Goal: Task Accomplishment & Management: Use online tool/utility

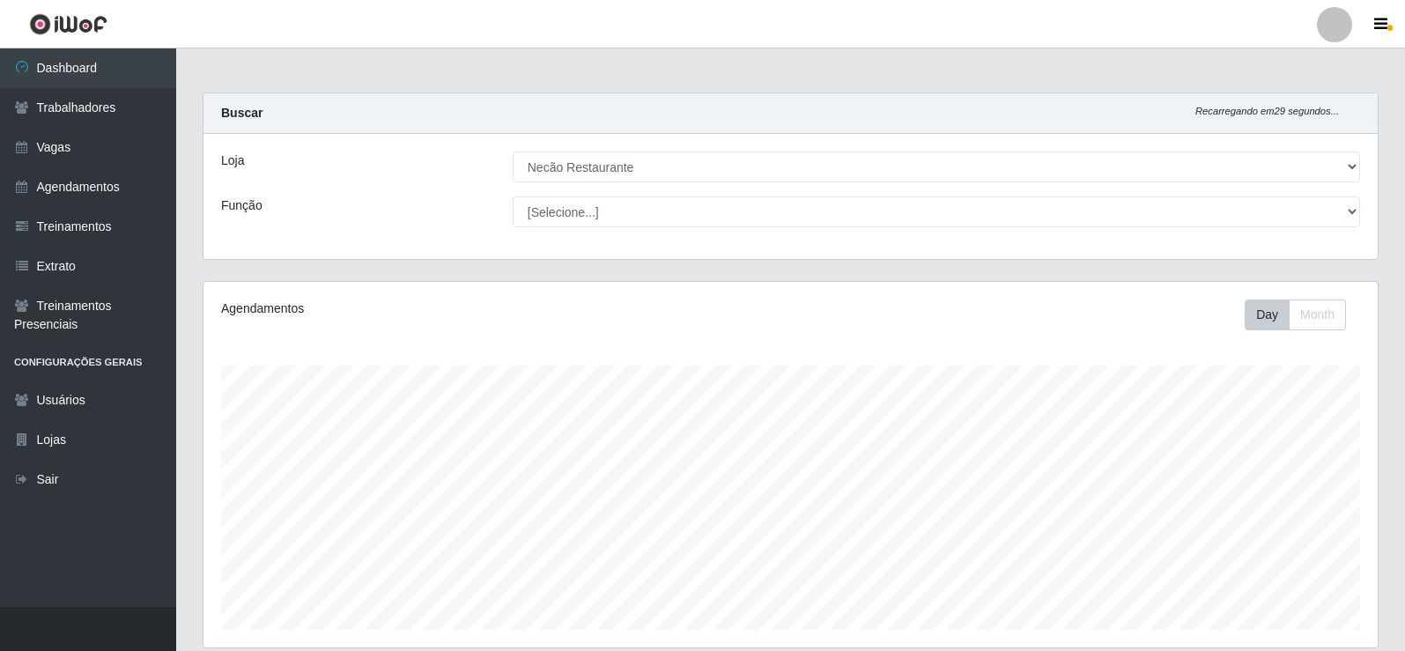
select select "334"
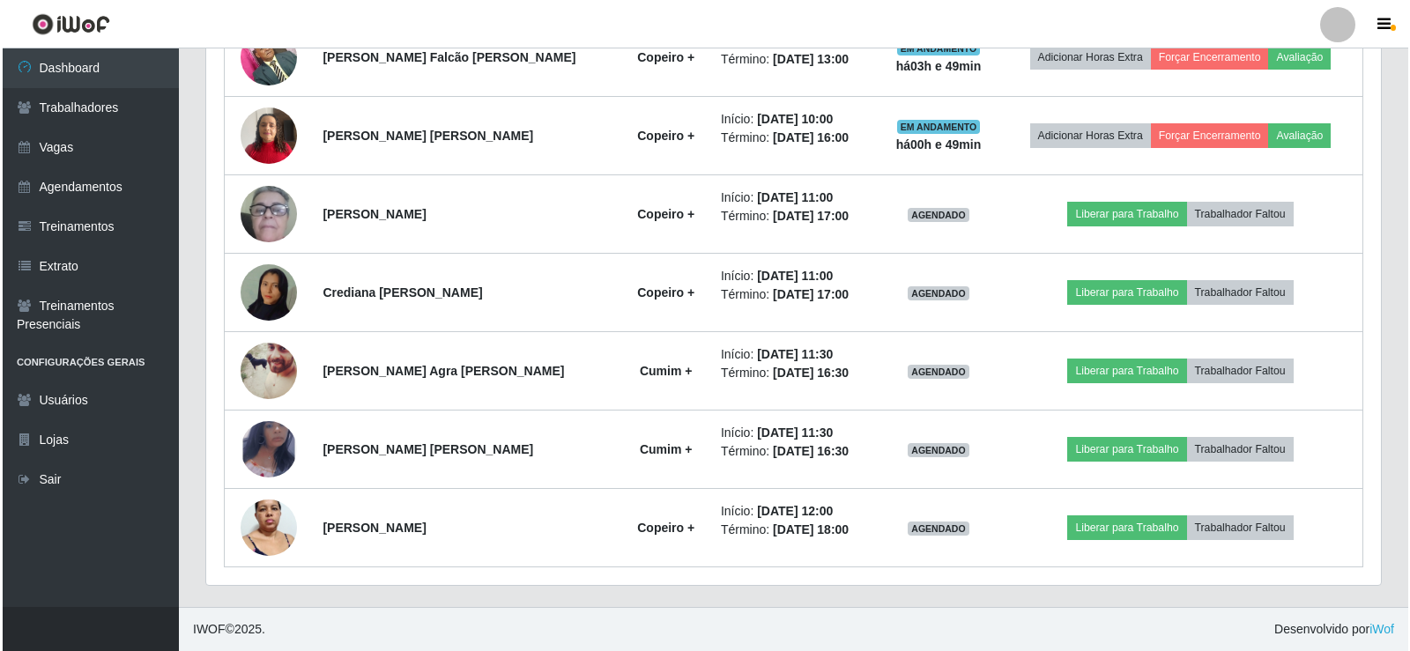
scroll to position [366, 1174]
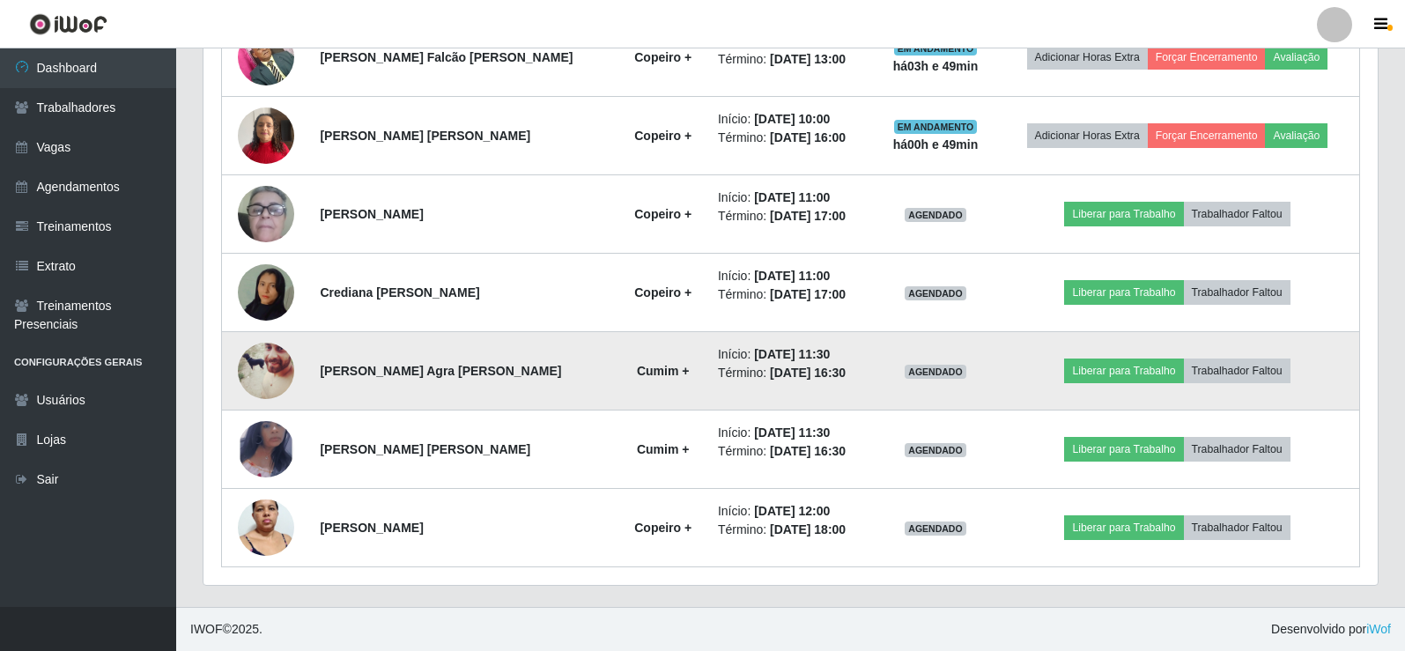
click at [267, 381] on img at bounding box center [266, 371] width 56 height 70
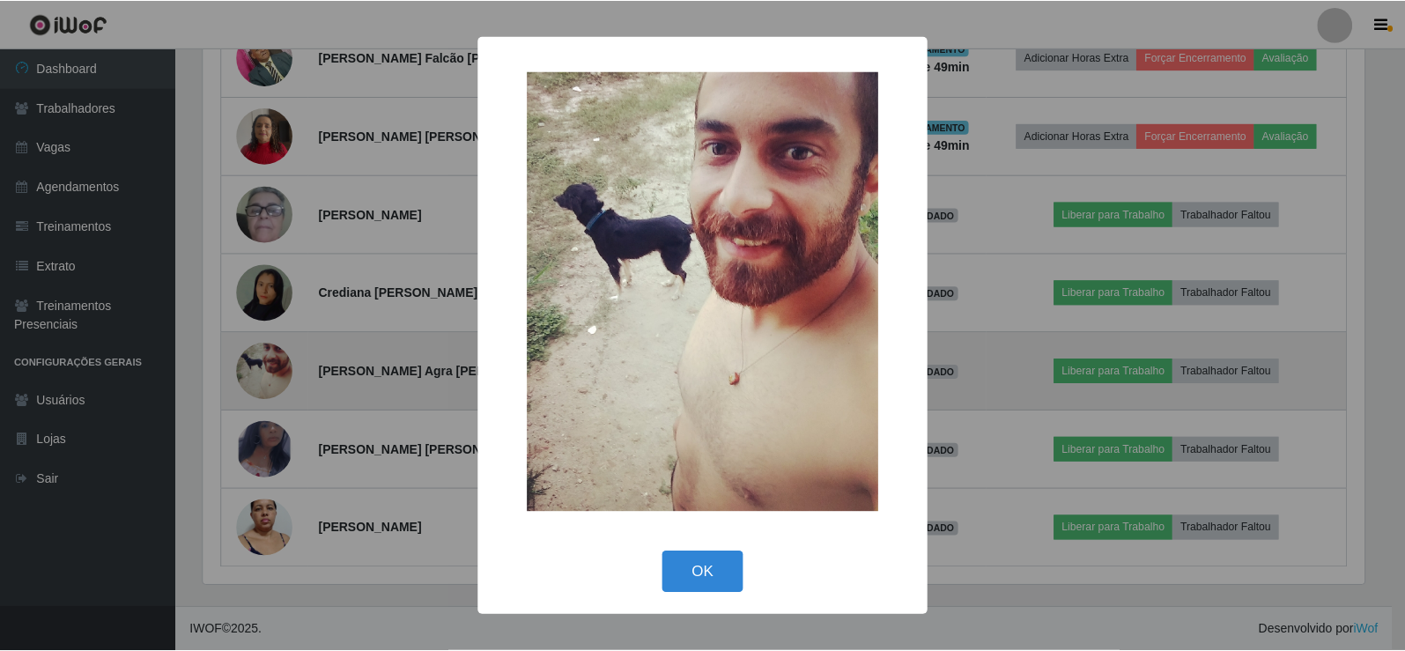
scroll to position [366, 1166]
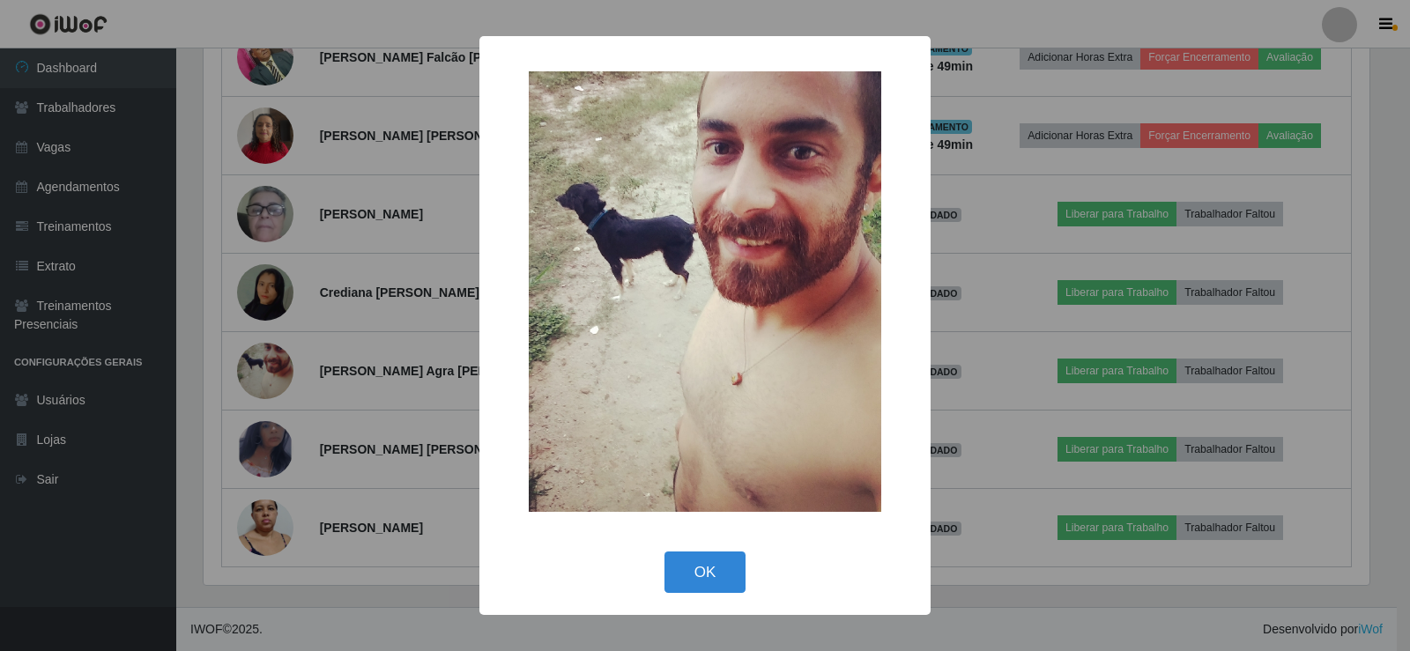
click at [1104, 381] on div "× OK Cancel" at bounding box center [705, 325] width 1410 height 651
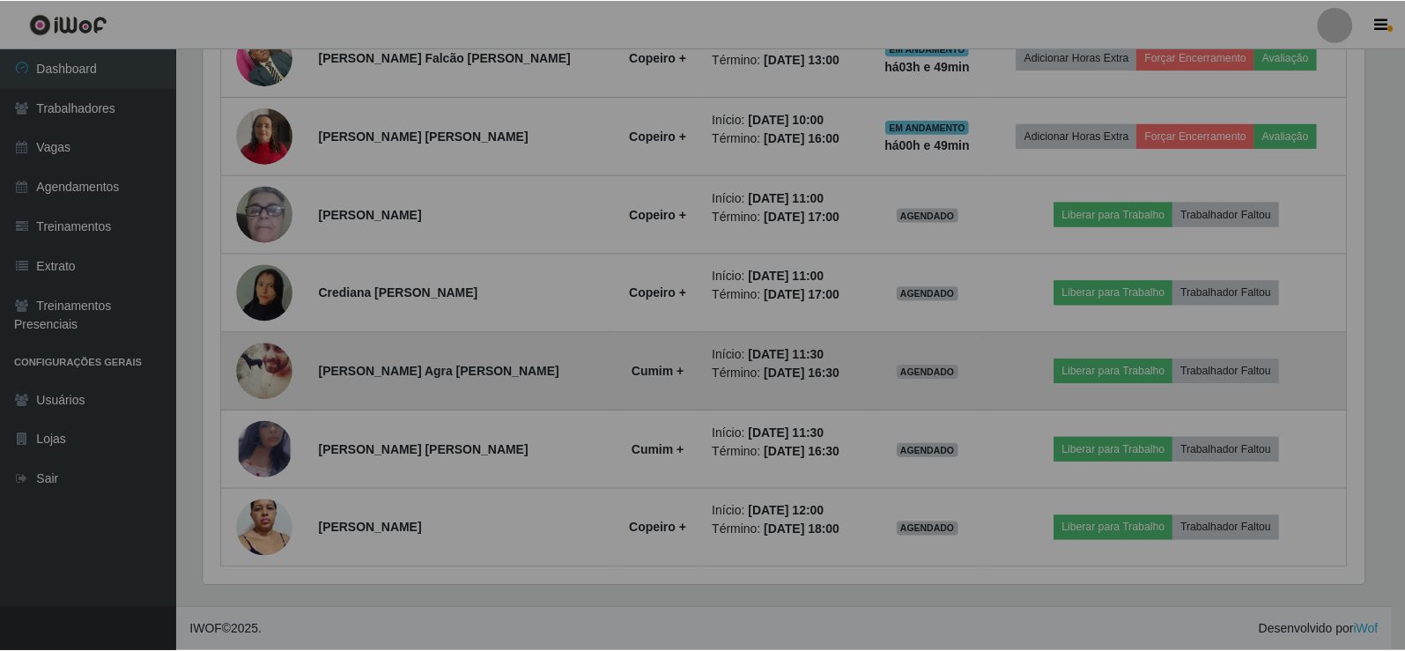
scroll to position [366, 1174]
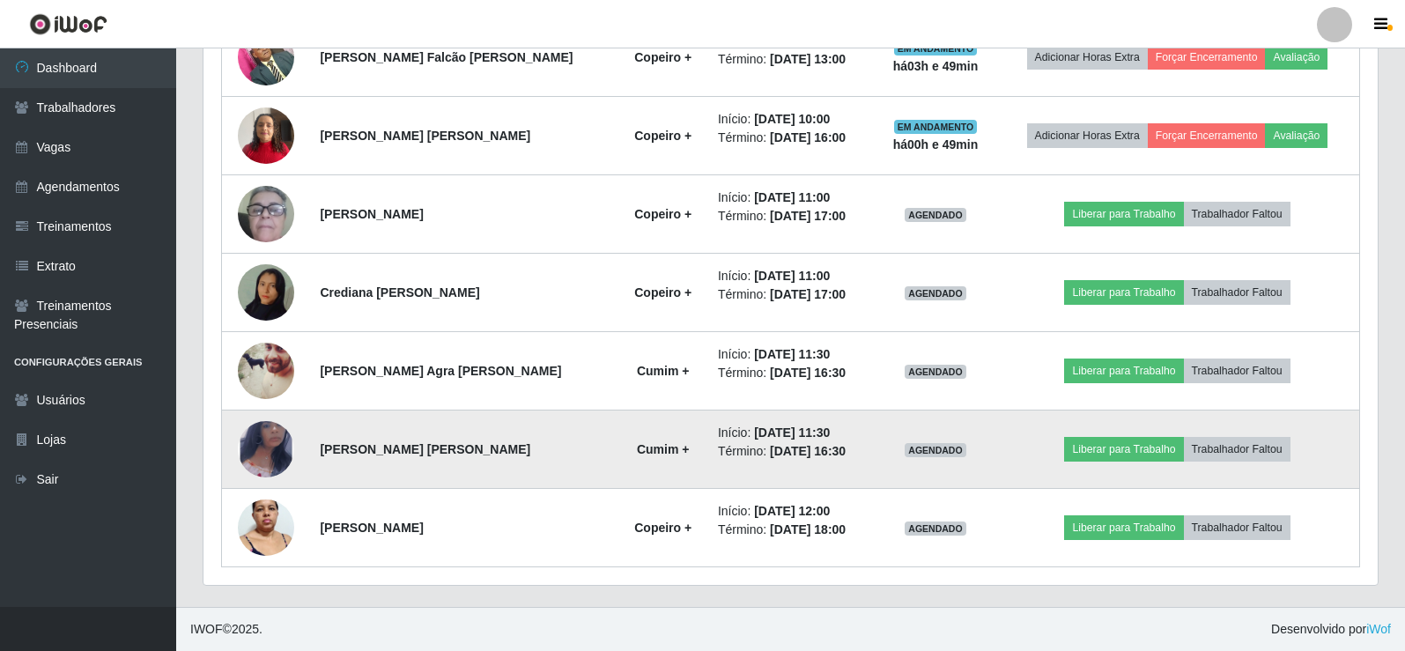
click at [270, 454] on img at bounding box center [266, 450] width 56 height 92
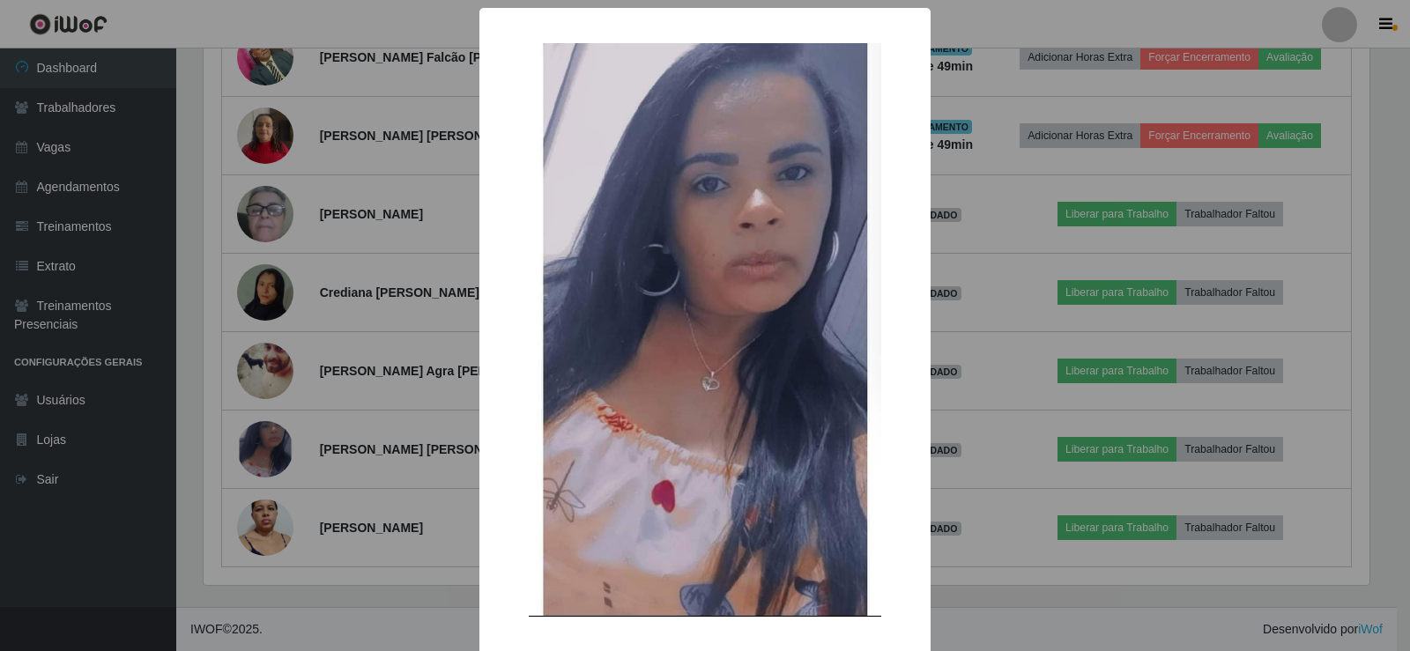
click at [1005, 392] on div "× OK Cancel" at bounding box center [705, 325] width 1410 height 651
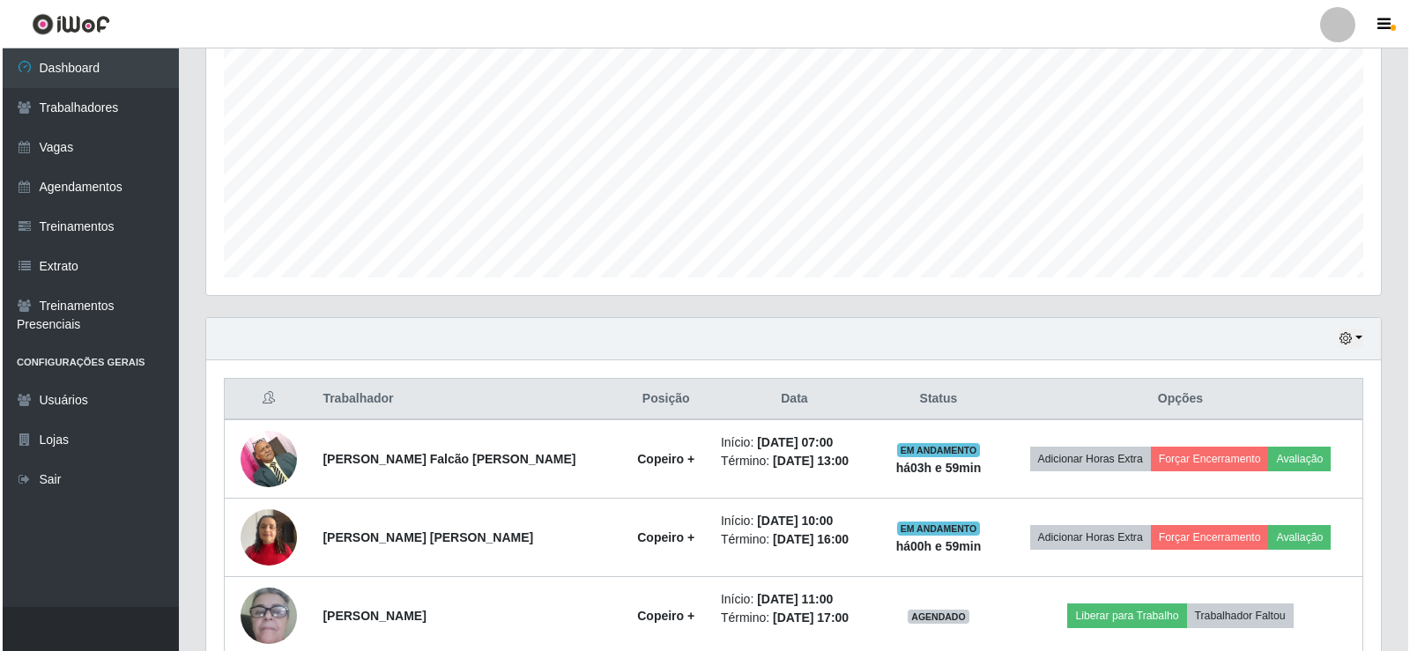
scroll to position [705, 0]
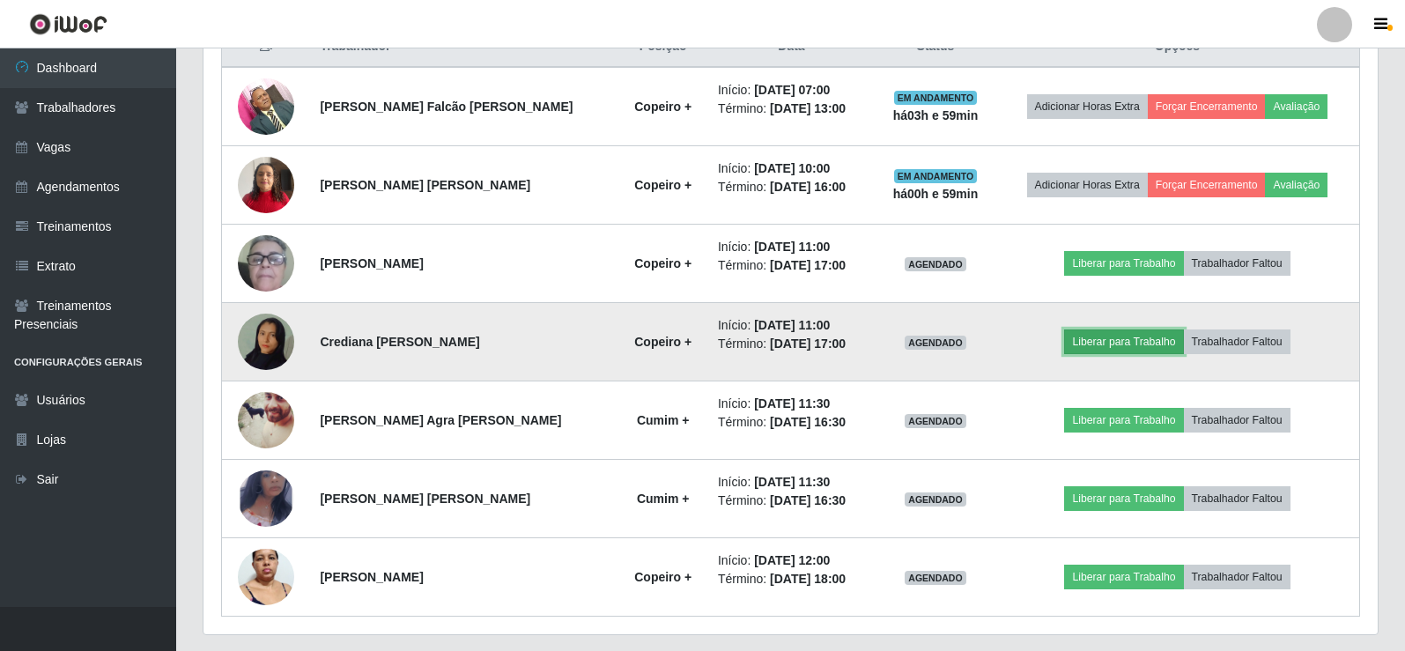
click at [1082, 337] on button "Liberar para Trabalho" at bounding box center [1123, 342] width 119 height 25
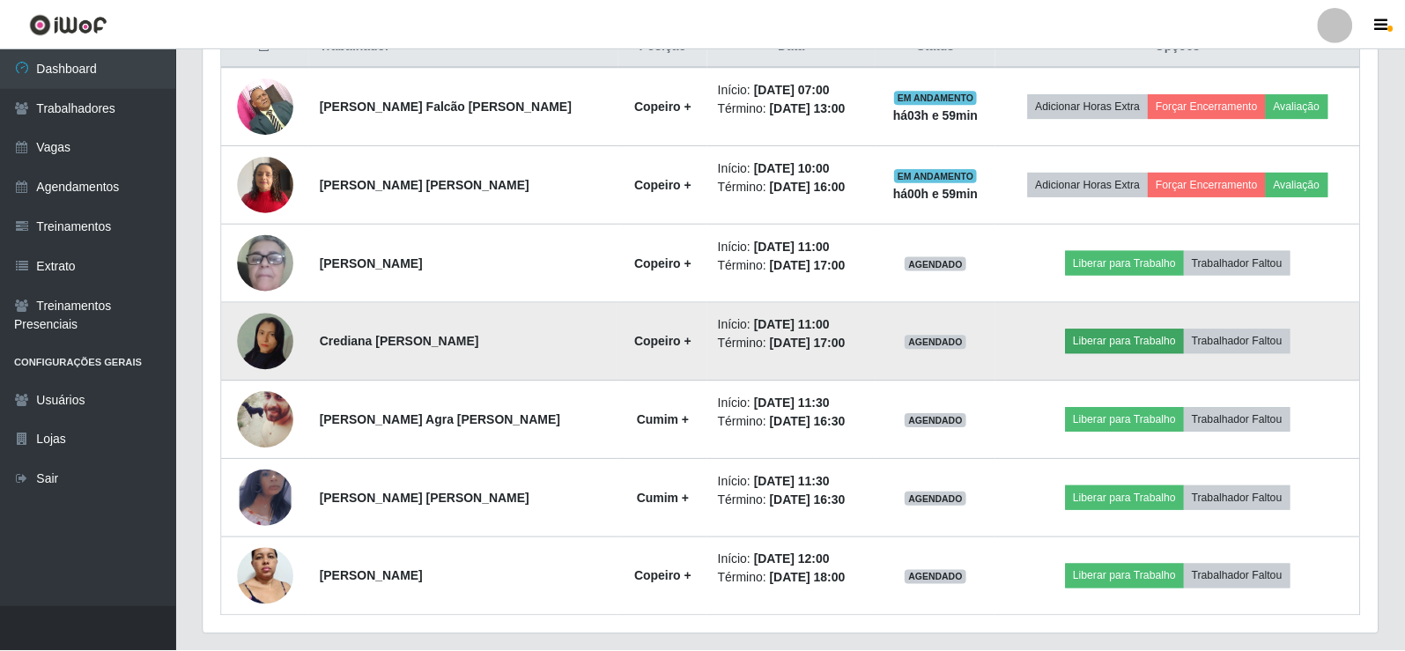
scroll to position [366, 1166]
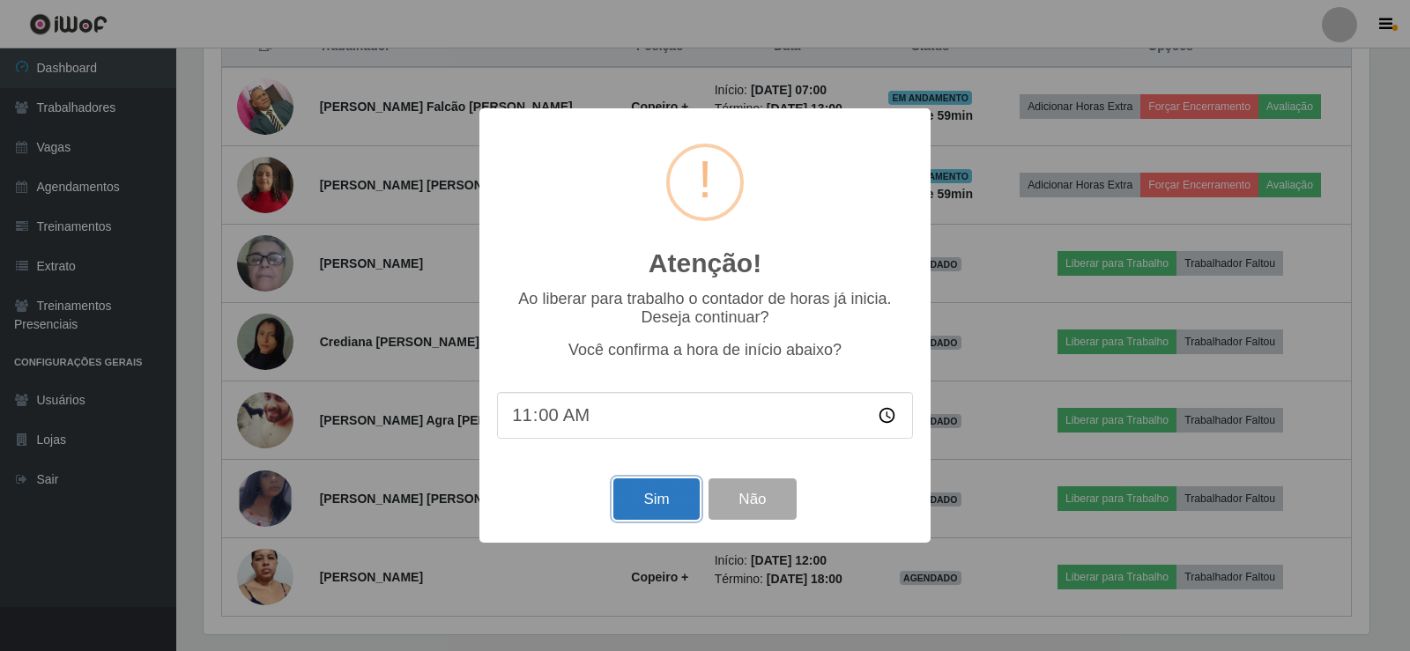
click at [674, 500] on button "Sim" at bounding box center [655, 498] width 85 height 41
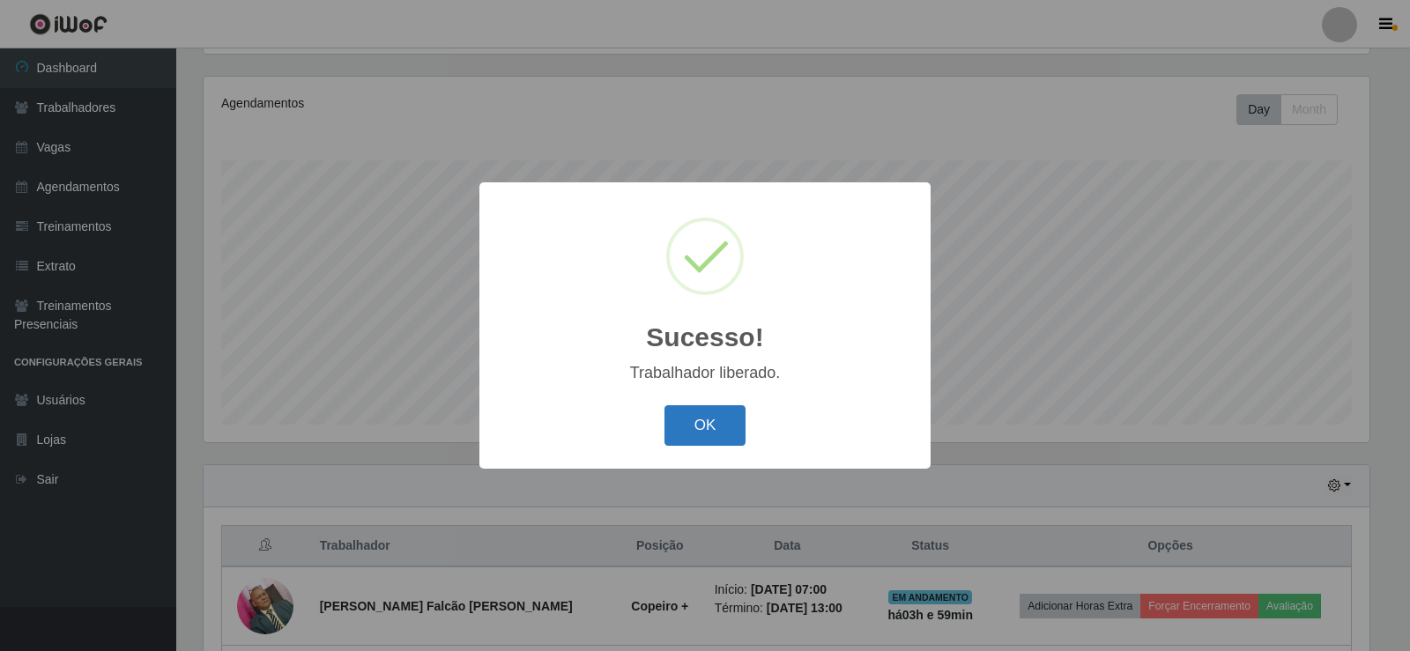
click at [708, 438] on button "OK" at bounding box center [705, 425] width 82 height 41
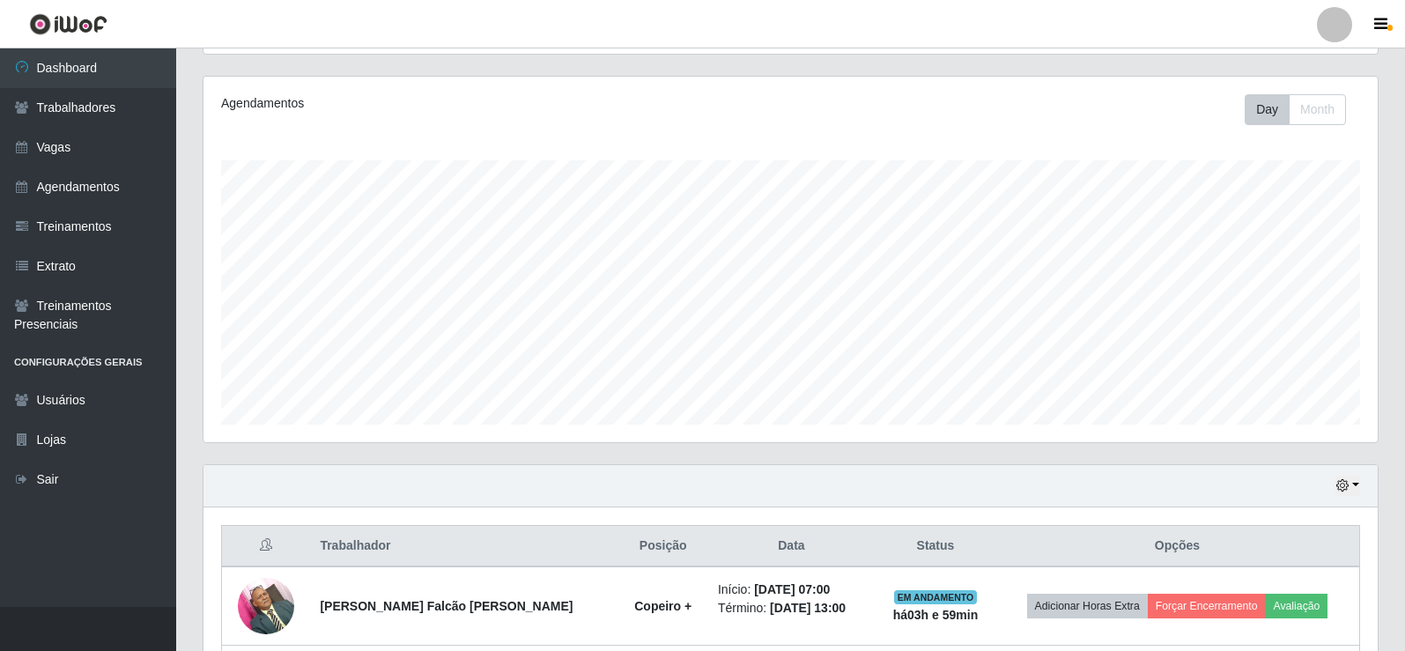
scroll to position [646, 0]
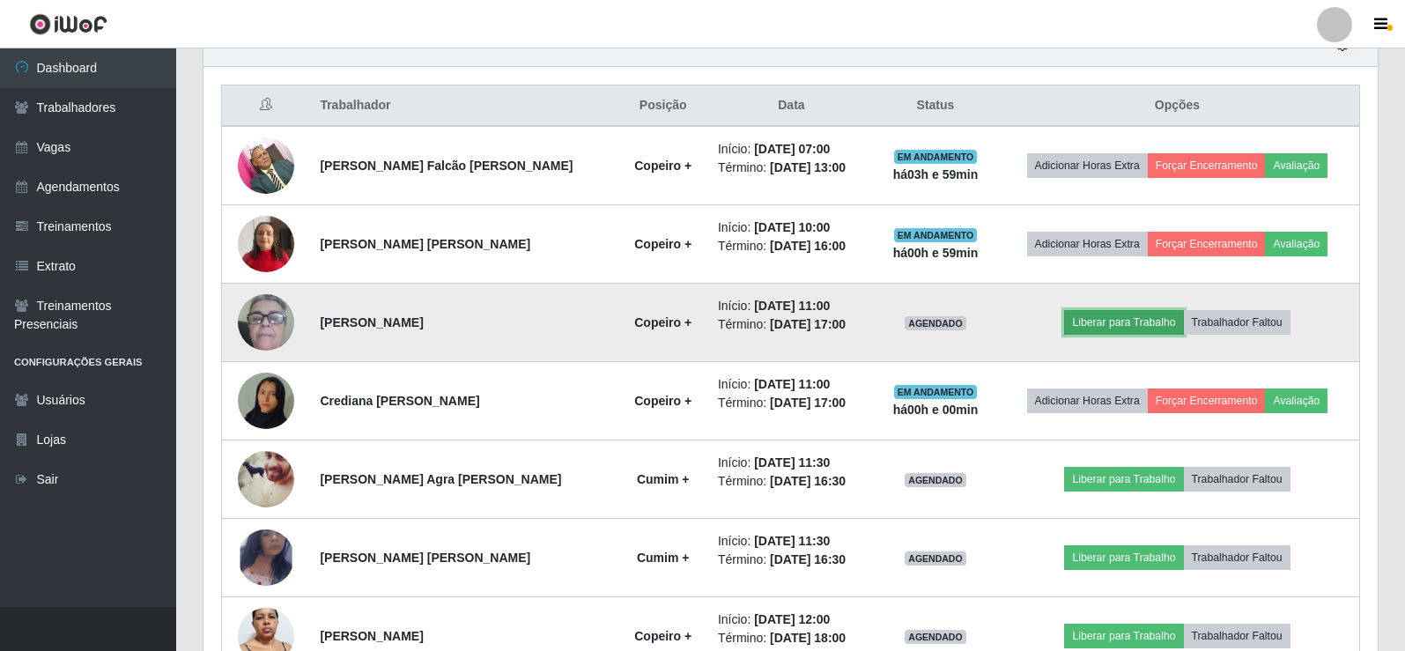
click at [1095, 328] on button "Liberar para Trabalho" at bounding box center [1123, 322] width 119 height 25
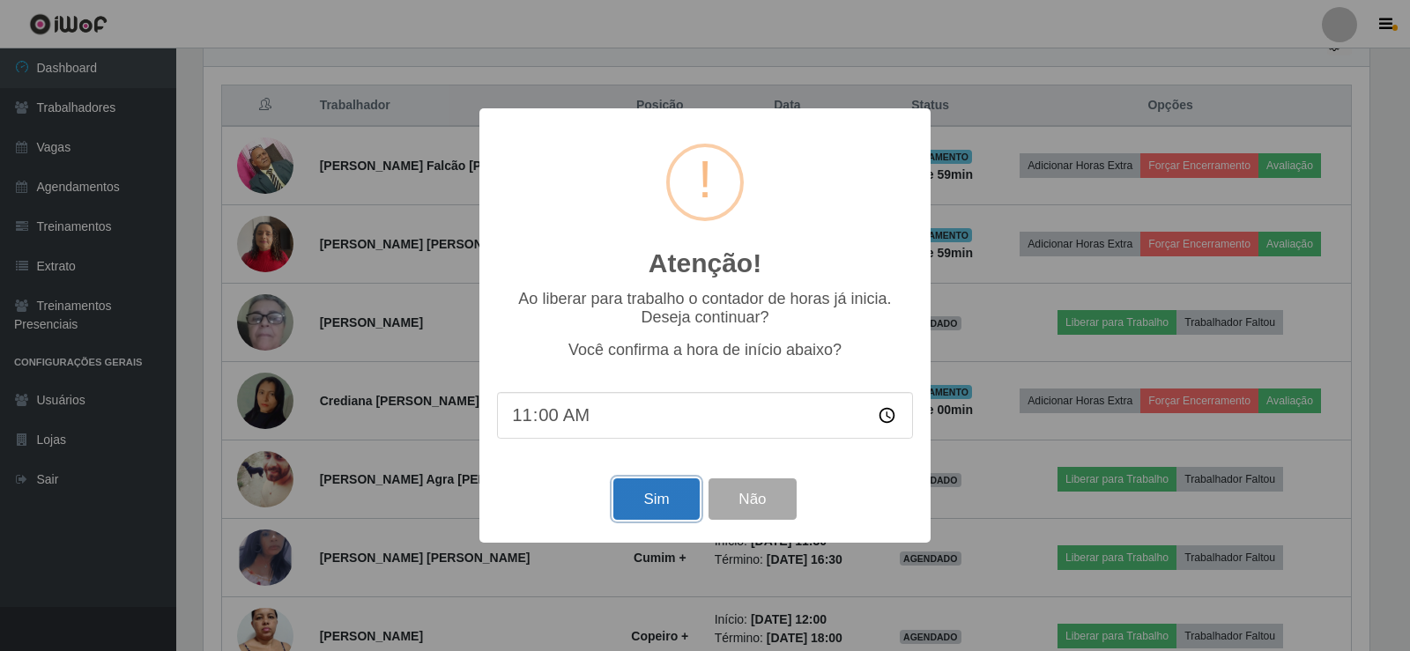
click at [665, 513] on button "Sim" at bounding box center [655, 498] width 85 height 41
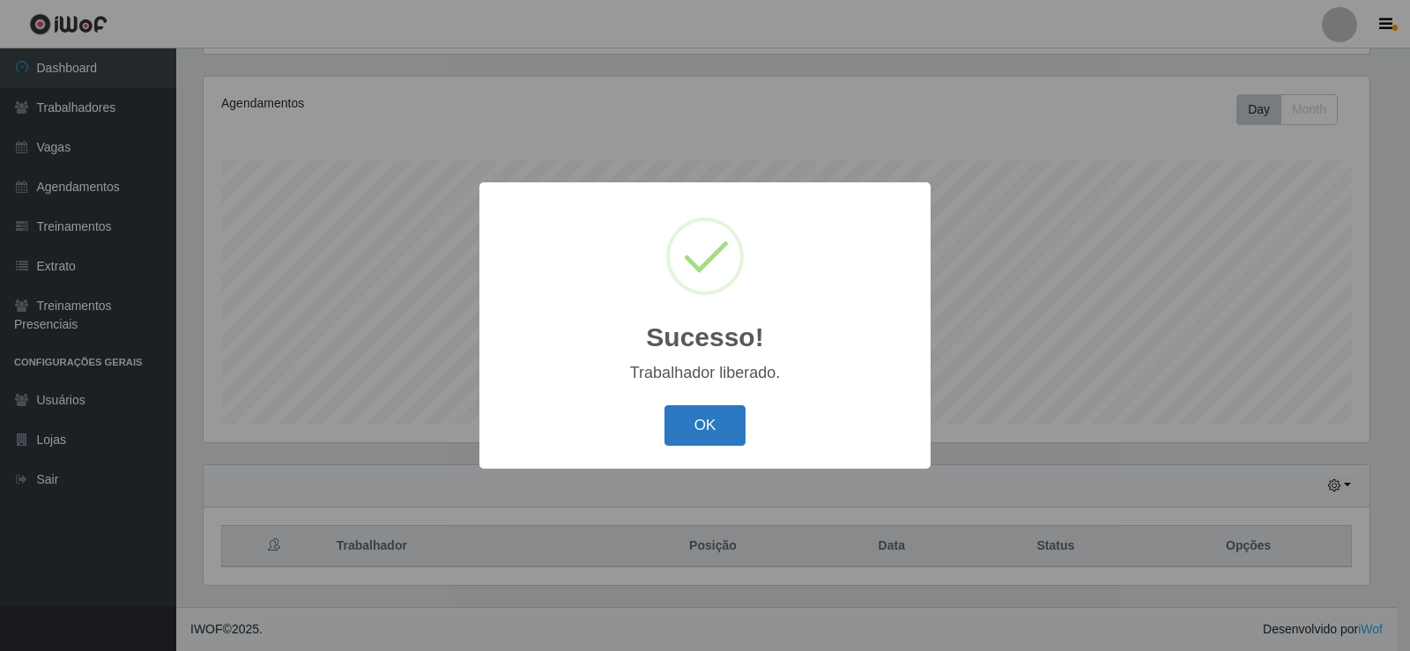
click at [691, 440] on button "OK" at bounding box center [705, 425] width 82 height 41
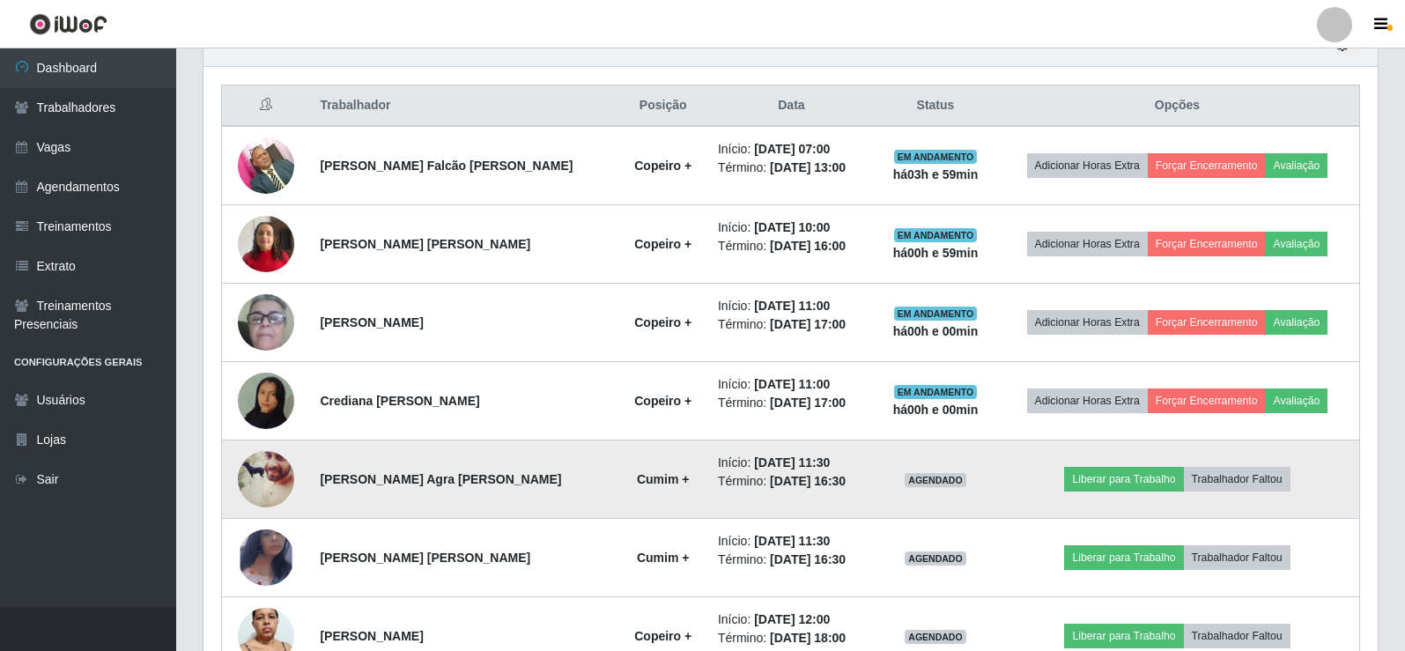
scroll to position [754, 0]
